Goal: Task Accomplishment & Management: Manage account settings

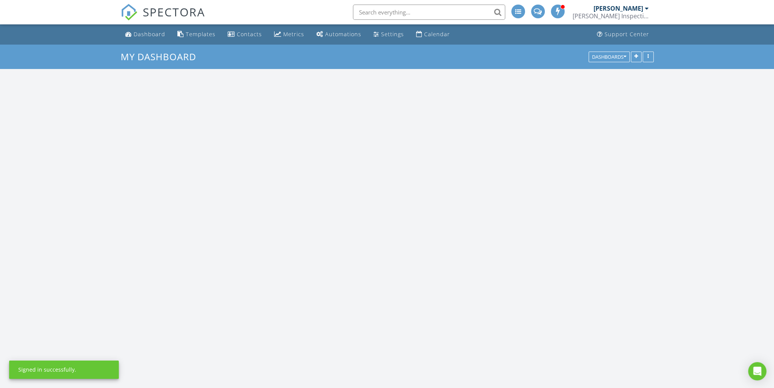
scroll to position [705, 786]
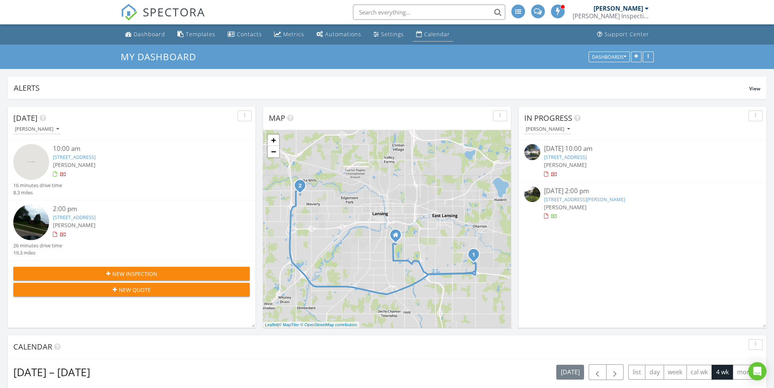
click at [428, 36] on div "Calendar" at bounding box center [437, 33] width 26 height 7
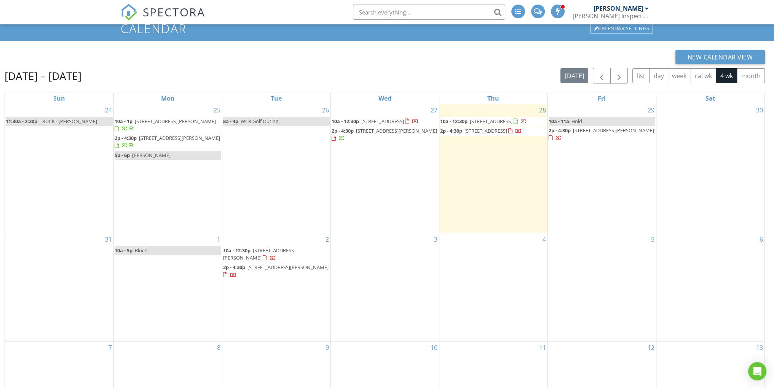
scroll to position [25, 0]
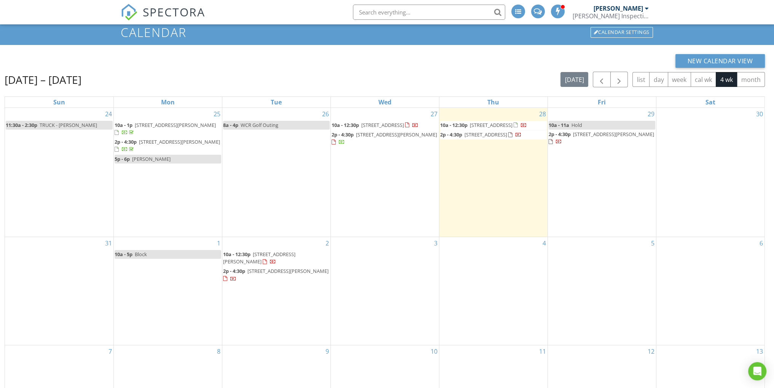
click at [384, 138] on span "2929 Dunlap St, Lansing 48911" at bounding box center [396, 134] width 81 height 7
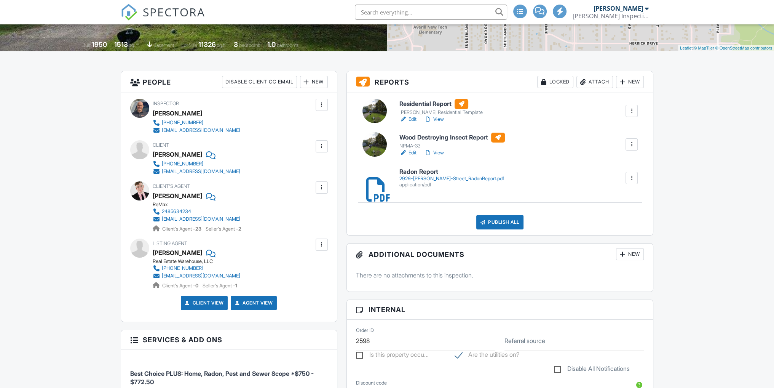
click at [412, 120] on link "Edit" at bounding box center [407, 119] width 17 height 8
